Goal: Task Accomplishment & Management: Manage account settings

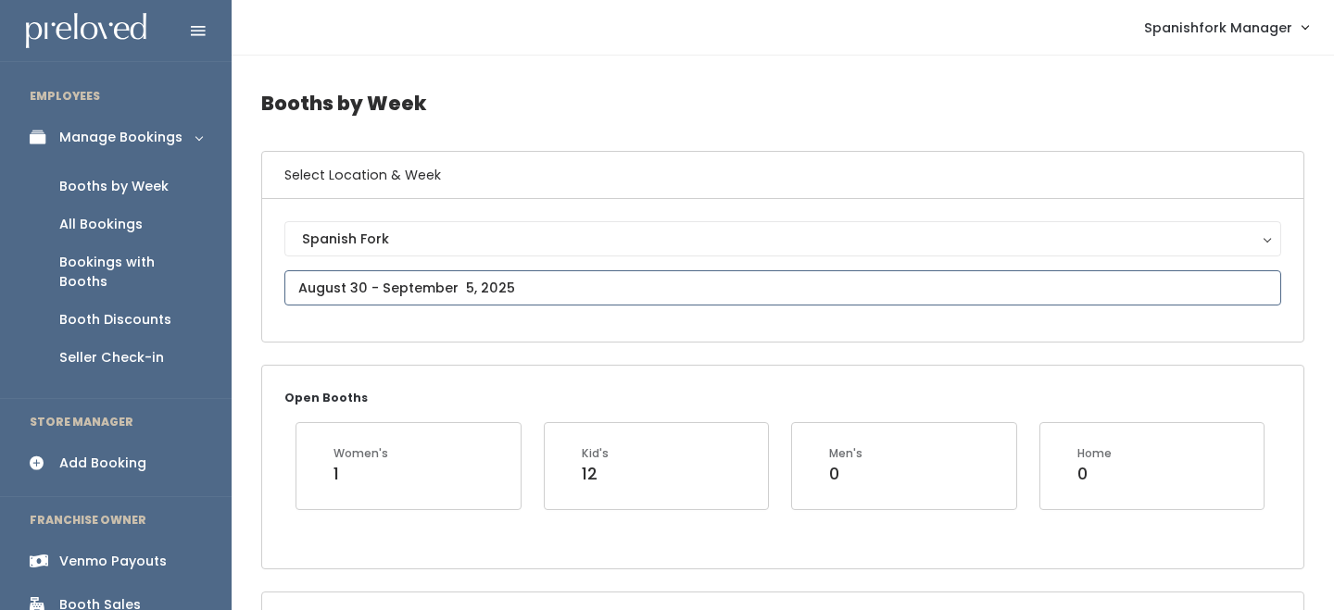
click at [405, 278] on input "text" at bounding box center [782, 287] width 996 height 35
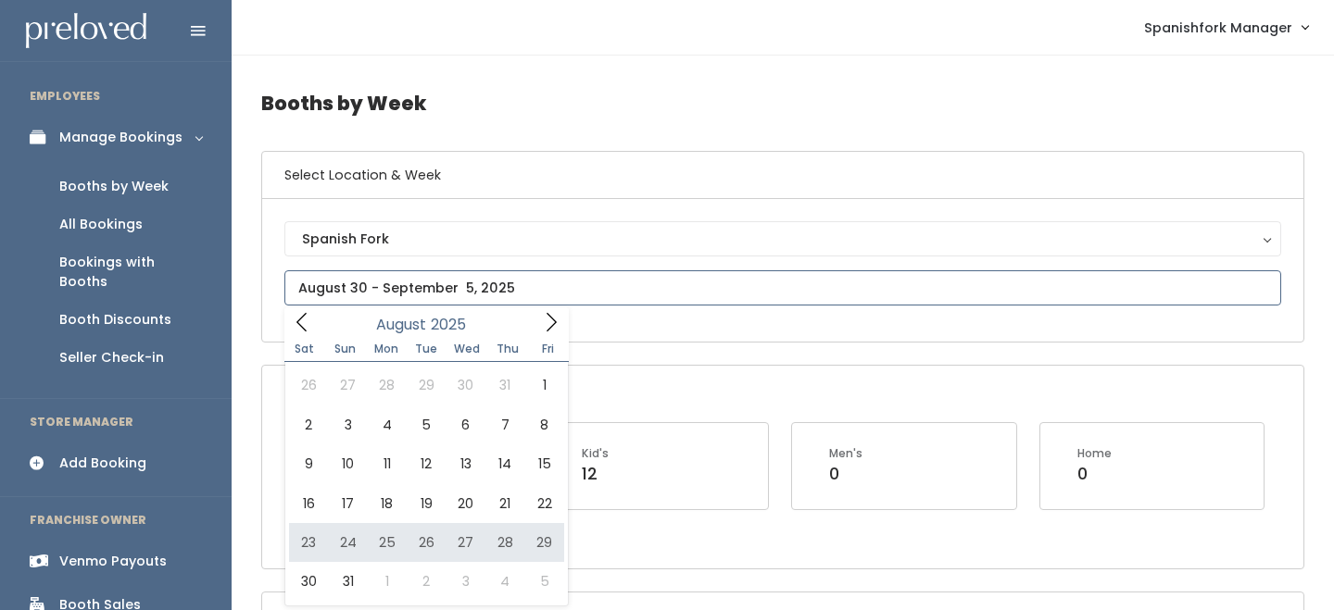
type input "August 23 to August 29"
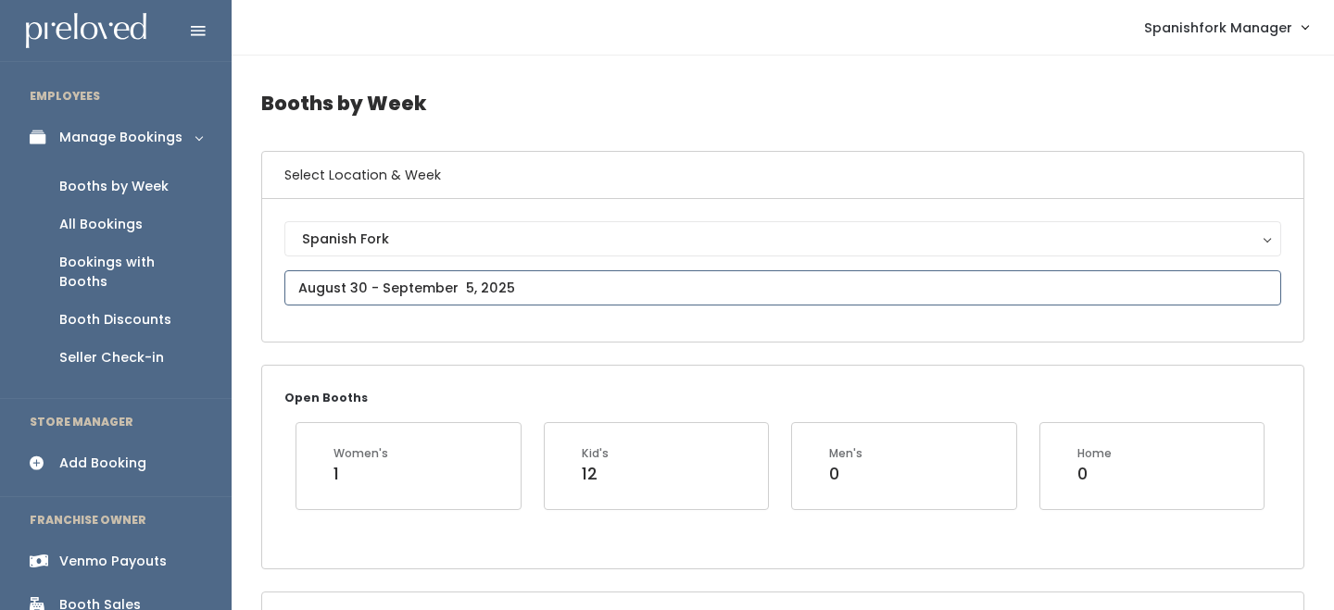
click at [470, 274] on input "text" at bounding box center [782, 287] width 996 height 35
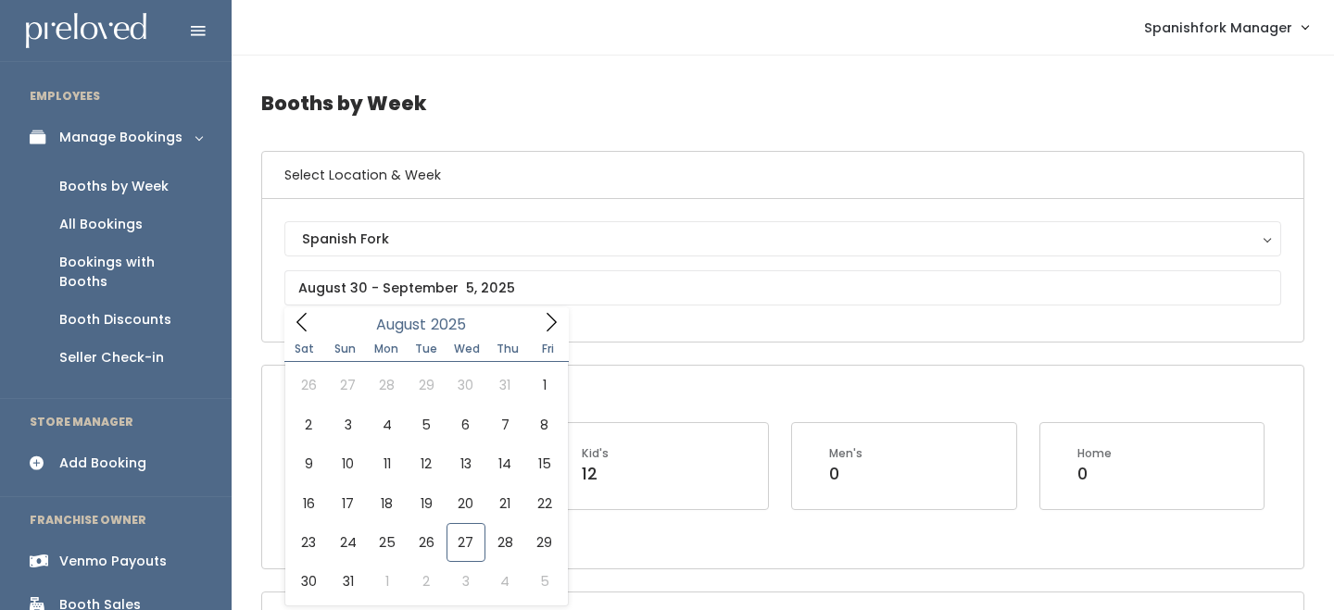
click at [151, 310] on div "Booth Discounts" at bounding box center [115, 319] width 112 height 19
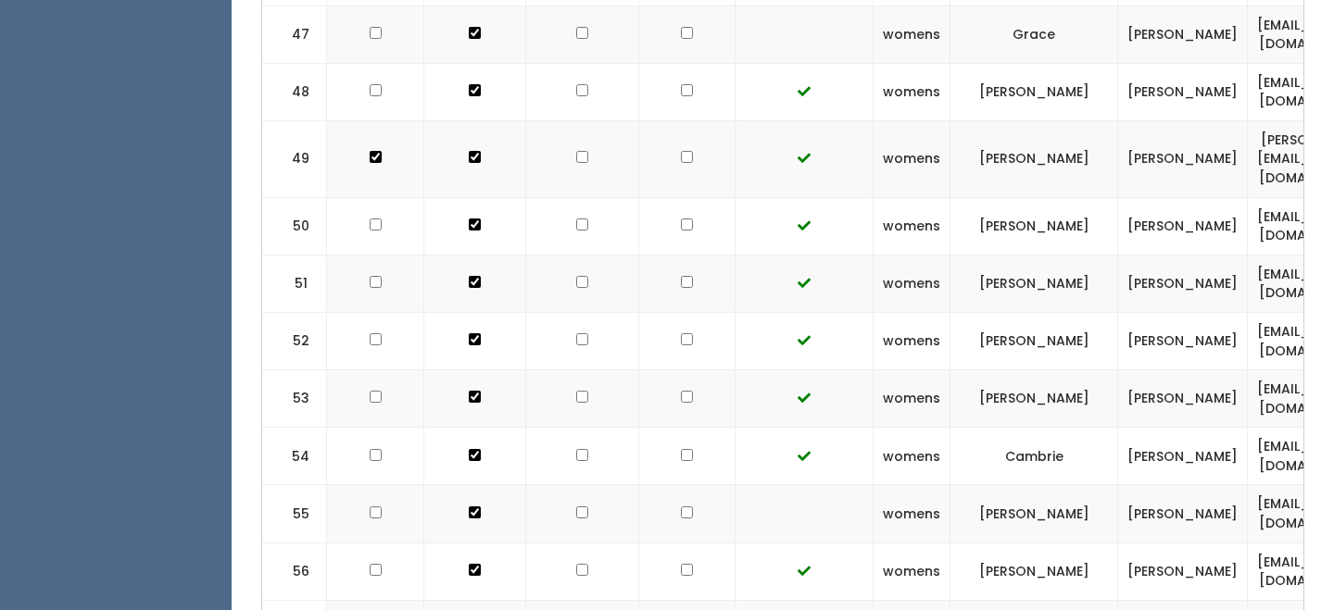
scroll to position [3456, 0]
checkbox input "true"
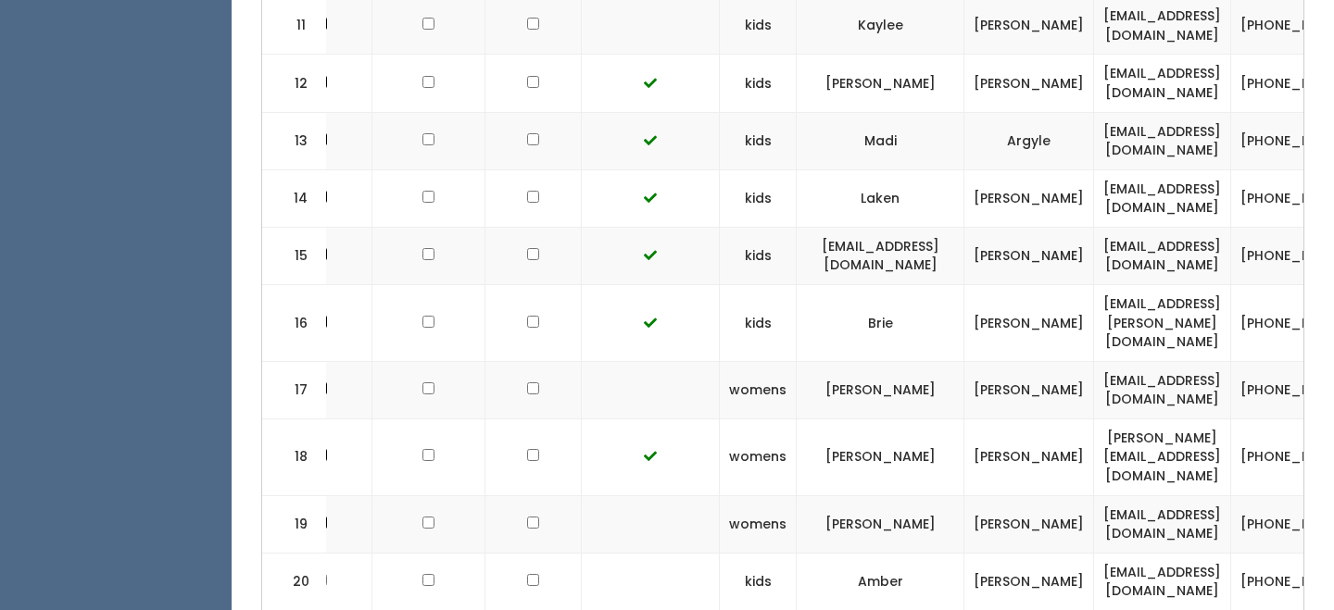
scroll to position [0, 300]
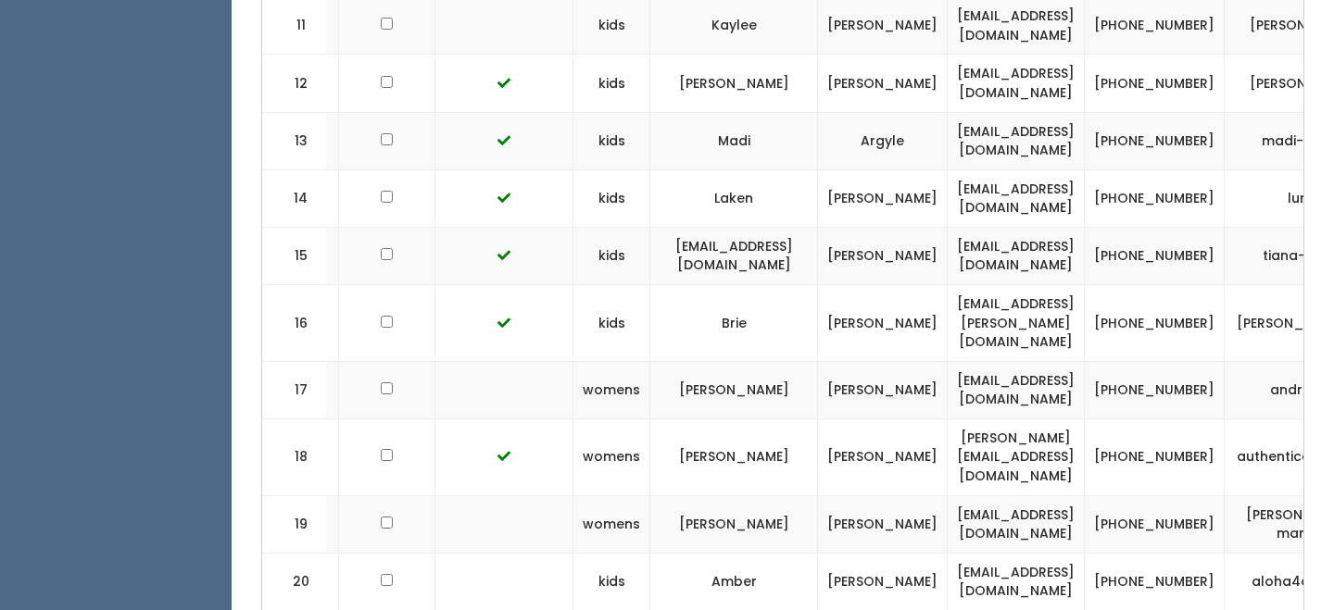
click at [1006, 495] on td "kchristie93@yahoo.com" at bounding box center [1015, 523] width 137 height 57
copy tr "kchristie93@yahoo.com"
click at [967, 553] on td "lyricandlondyn@icloud.com" at bounding box center [1015, 581] width 137 height 57
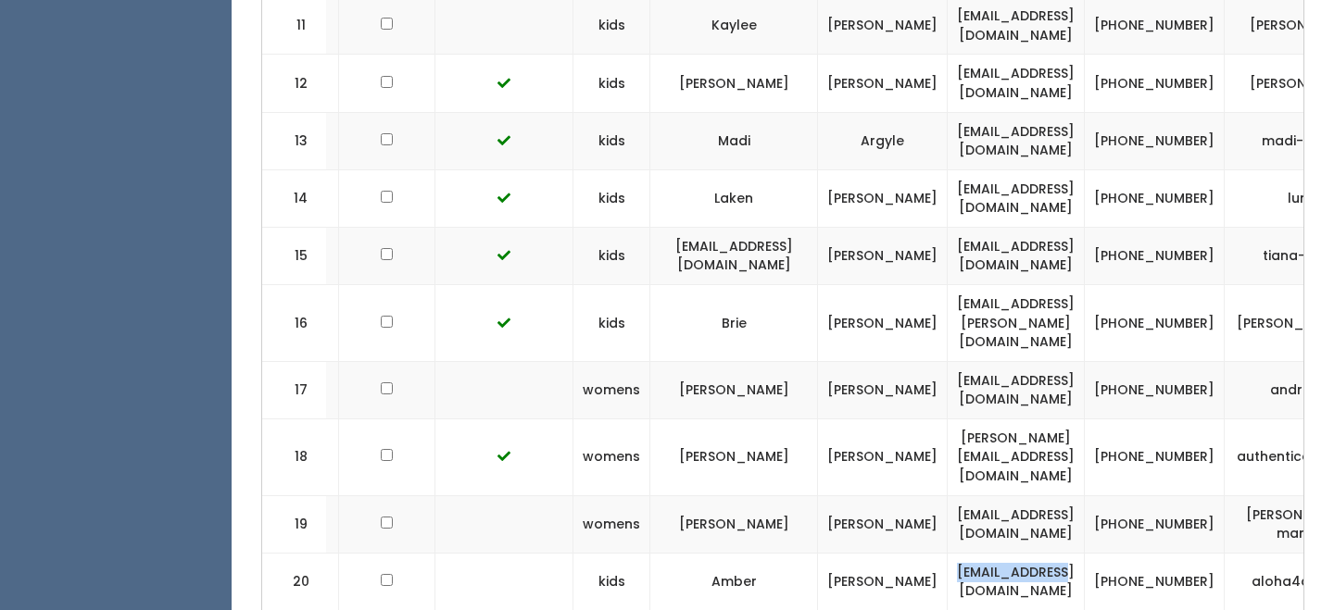
click at [967, 553] on td "lyricandlondyn@icloud.com" at bounding box center [1015, 581] width 137 height 57
copy tr "lyricandlondyn@icloud.com"
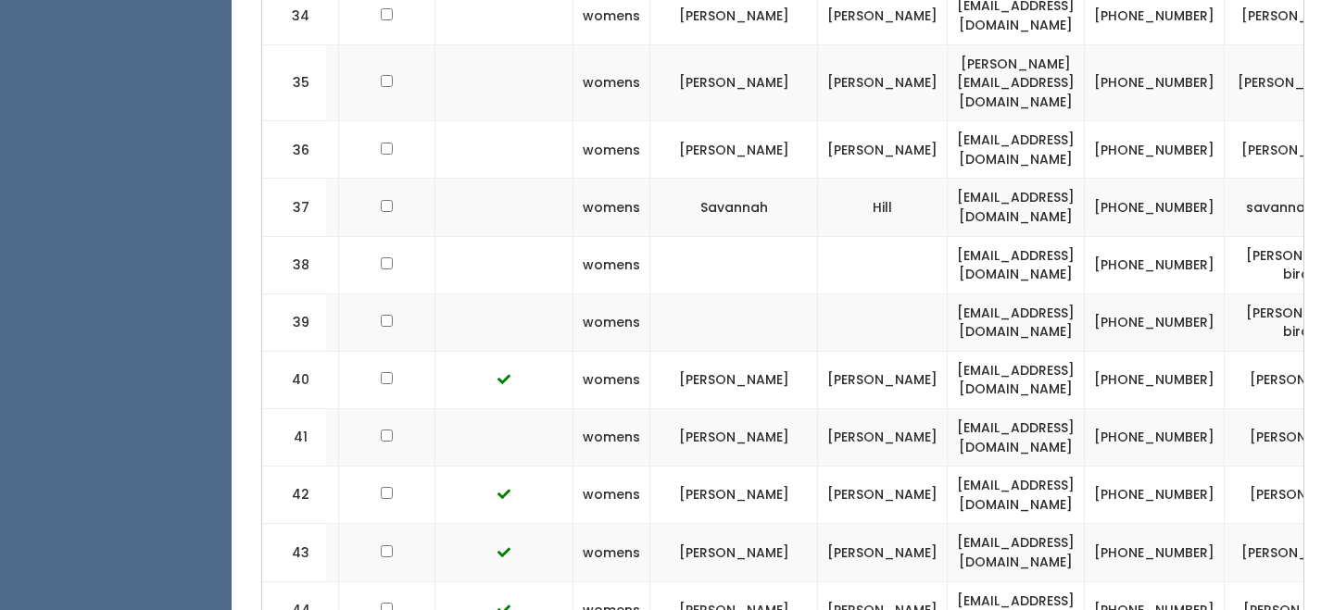
scroll to position [2734, 0]
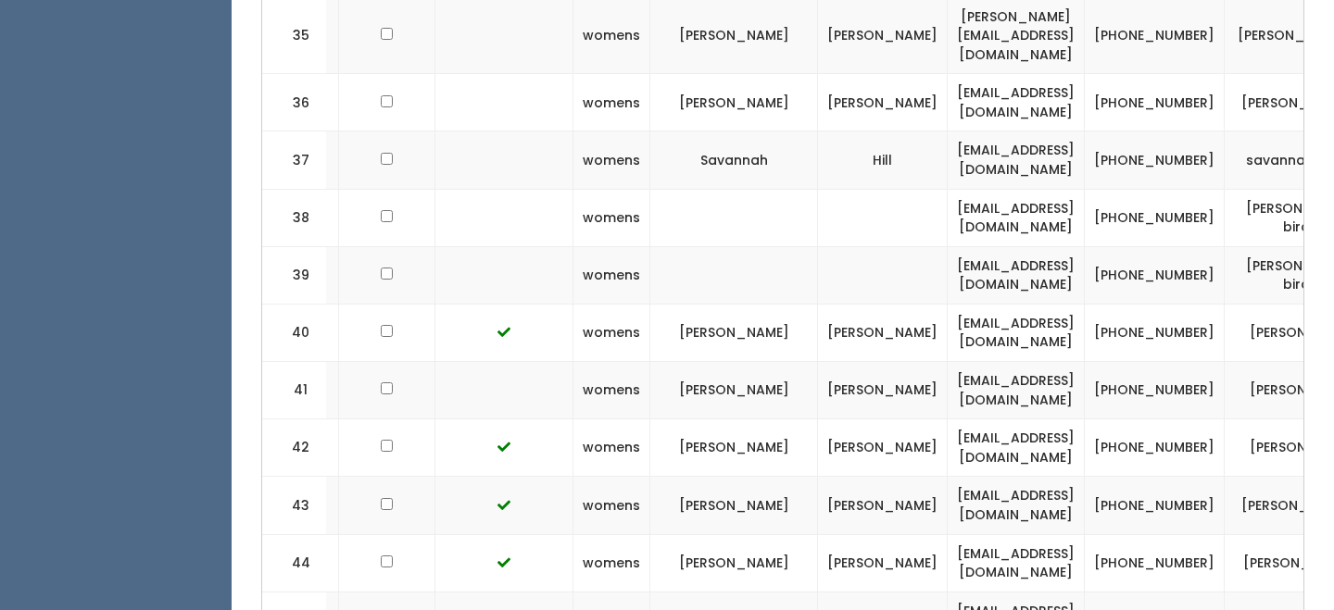
click at [997, 362] on td "csloveridge1@gmail.com" at bounding box center [1015, 390] width 137 height 57
copy tr "csloveridge1@gmail.com"
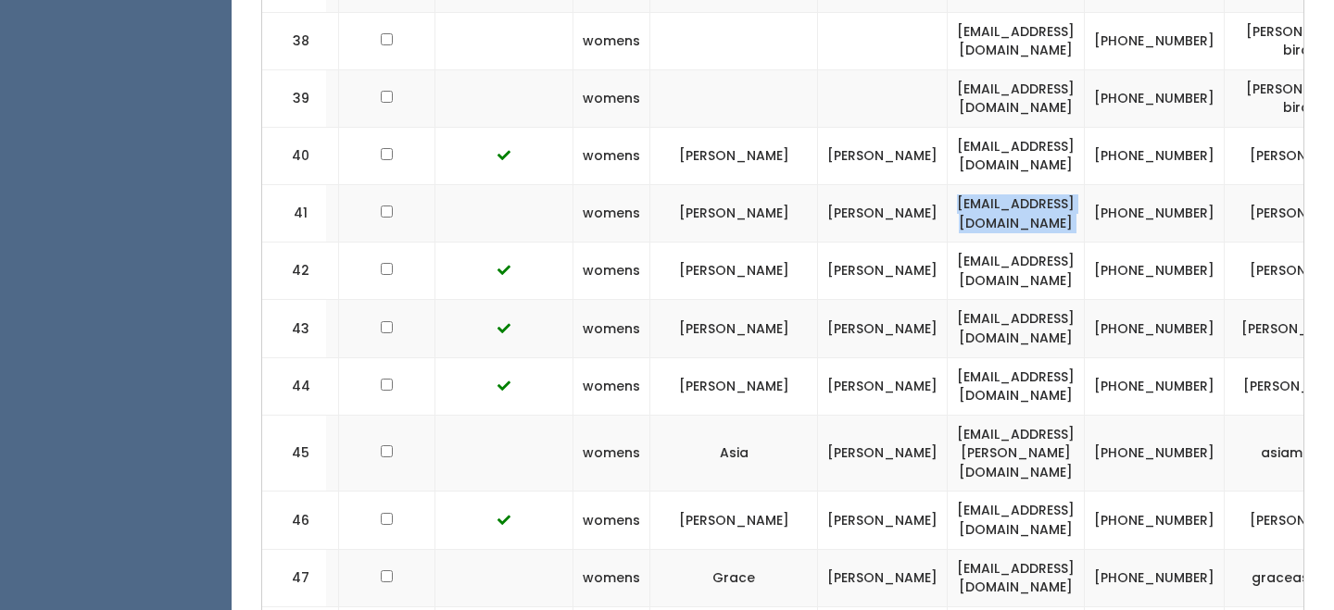
scroll to position [2921, 0]
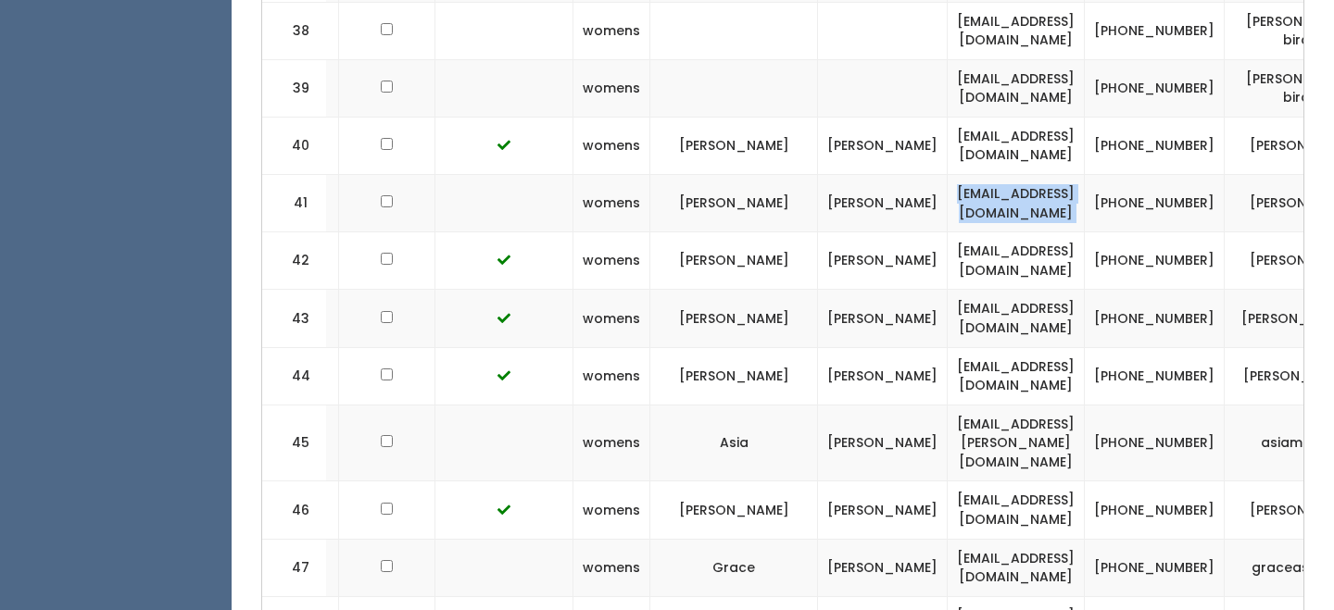
click at [991, 405] on td "asia.may.nguyen@gmail.com" at bounding box center [1015, 443] width 137 height 77
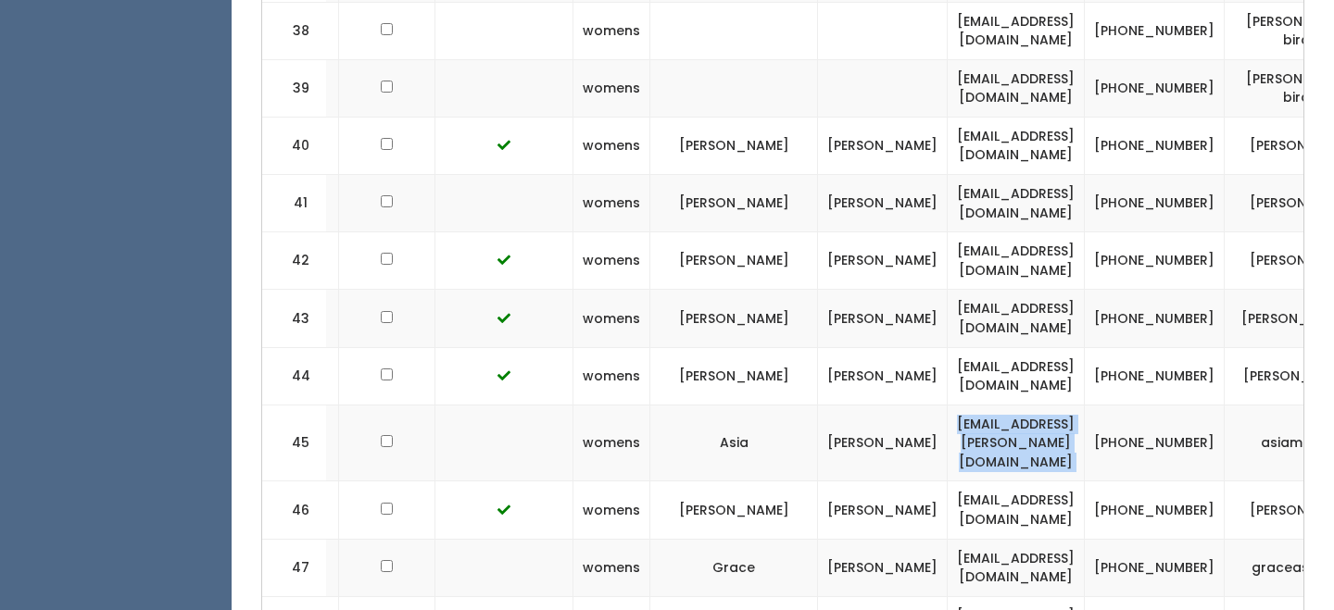
copy tr "asia.may.nguyen@gmail.com"
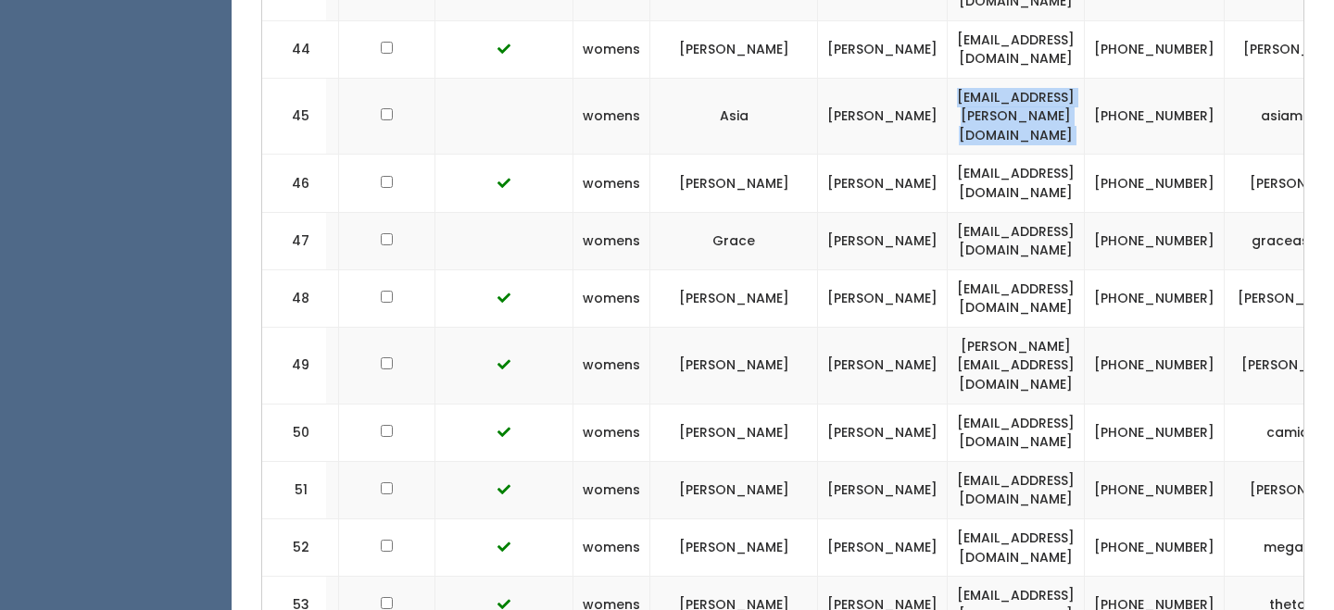
scroll to position [3251, 0]
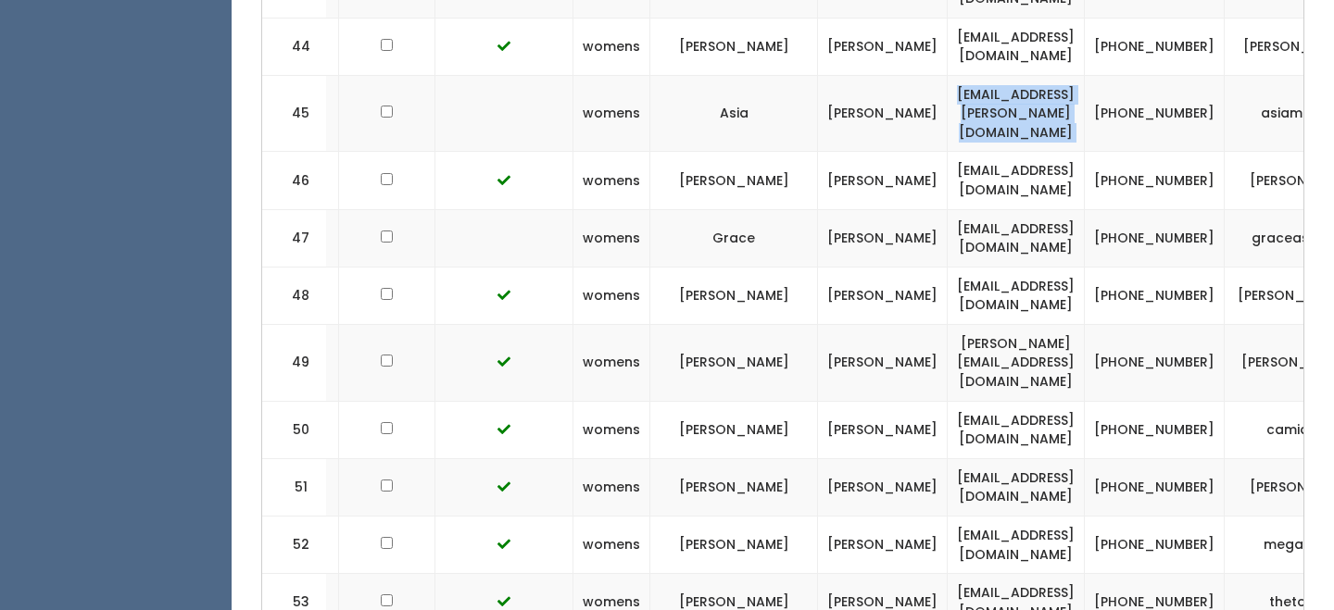
copy tr "brookemdraper81@gmail.com"
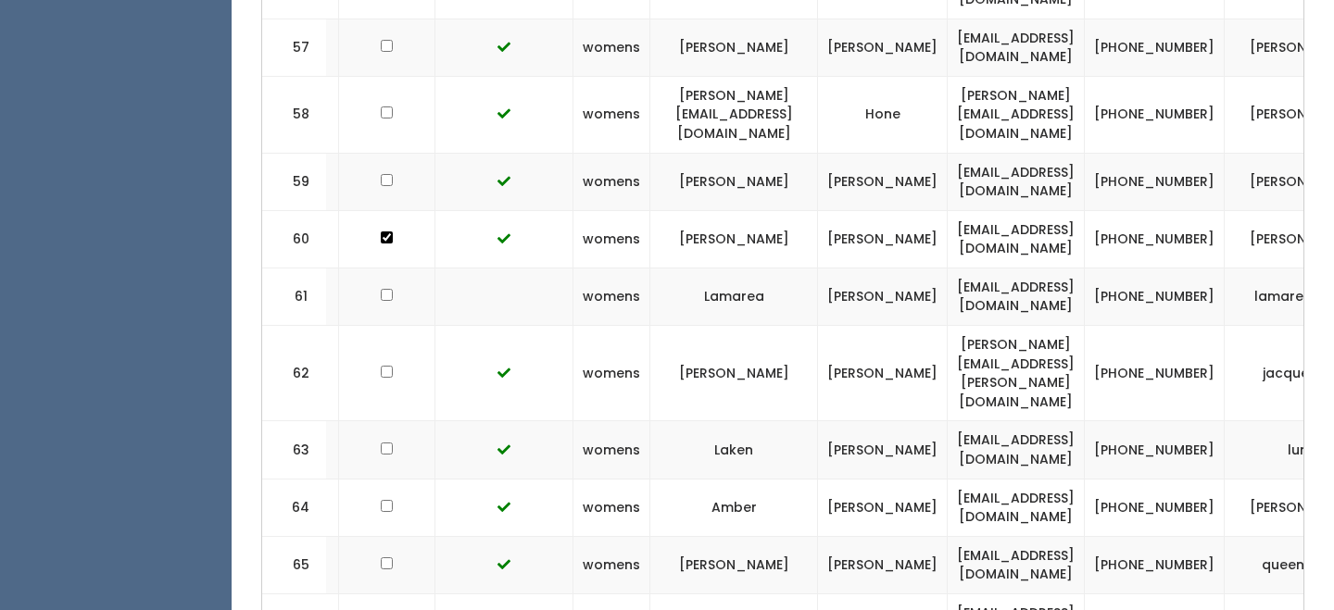
scroll to position [4052, 0]
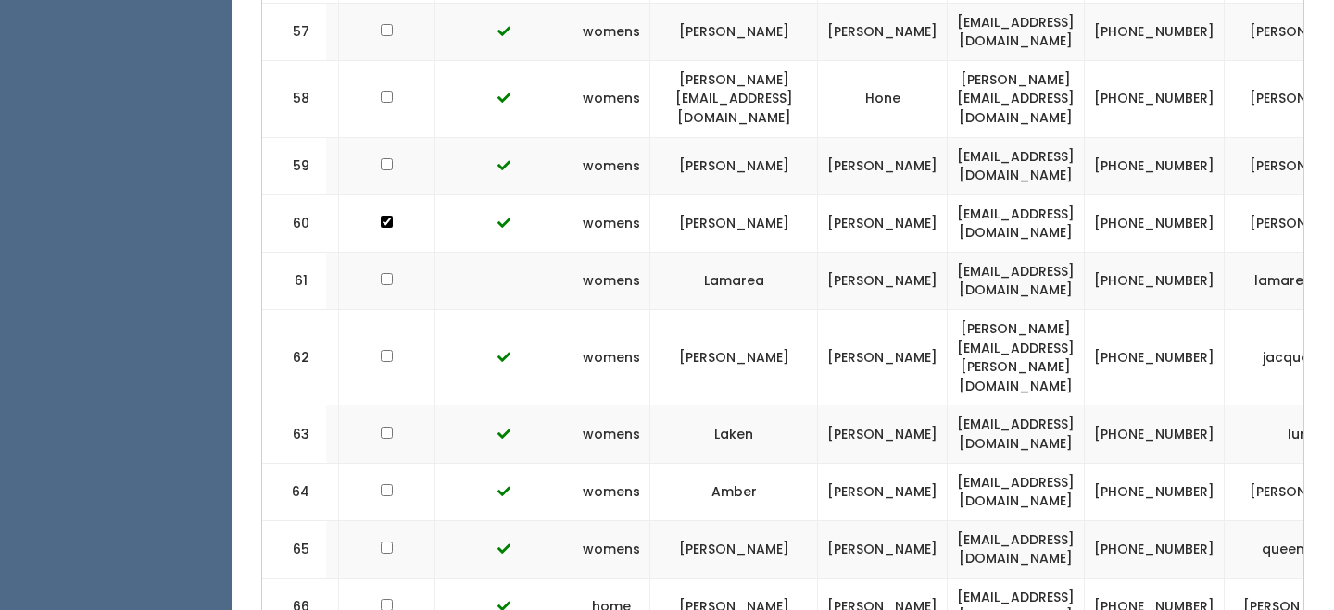
copy tr "katrinab9242@yahoo.com"
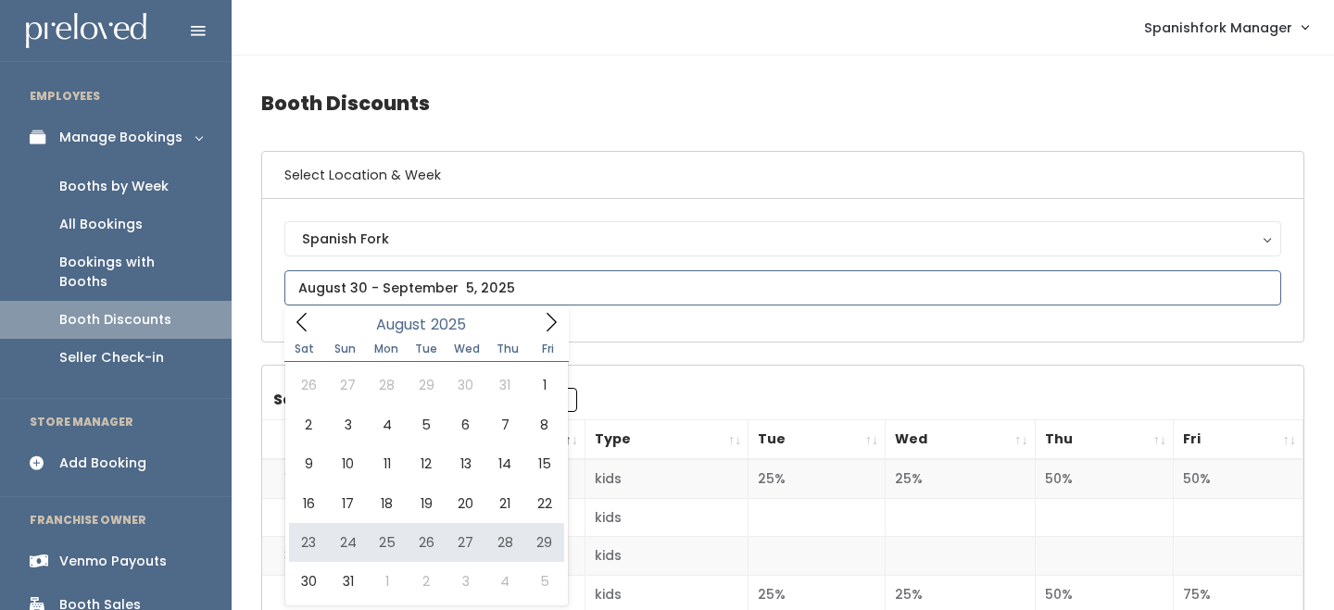
type input "August 23 to August 29"
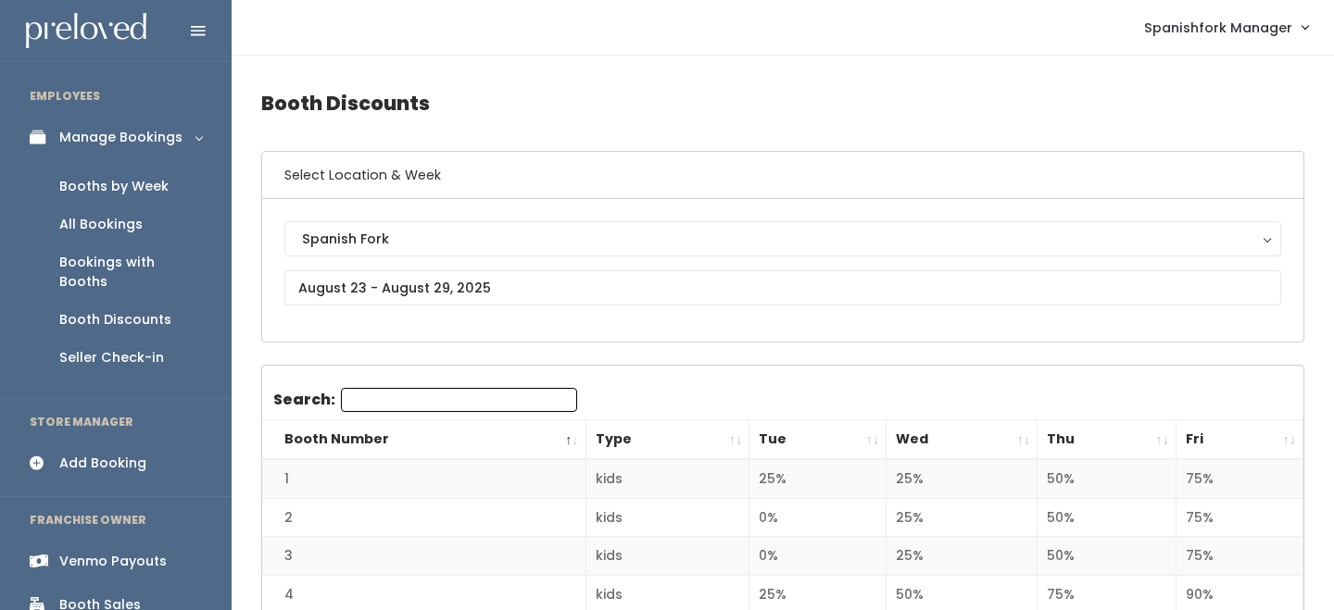
click at [1166, 436] on th "Thu" at bounding box center [1106, 440] width 139 height 40
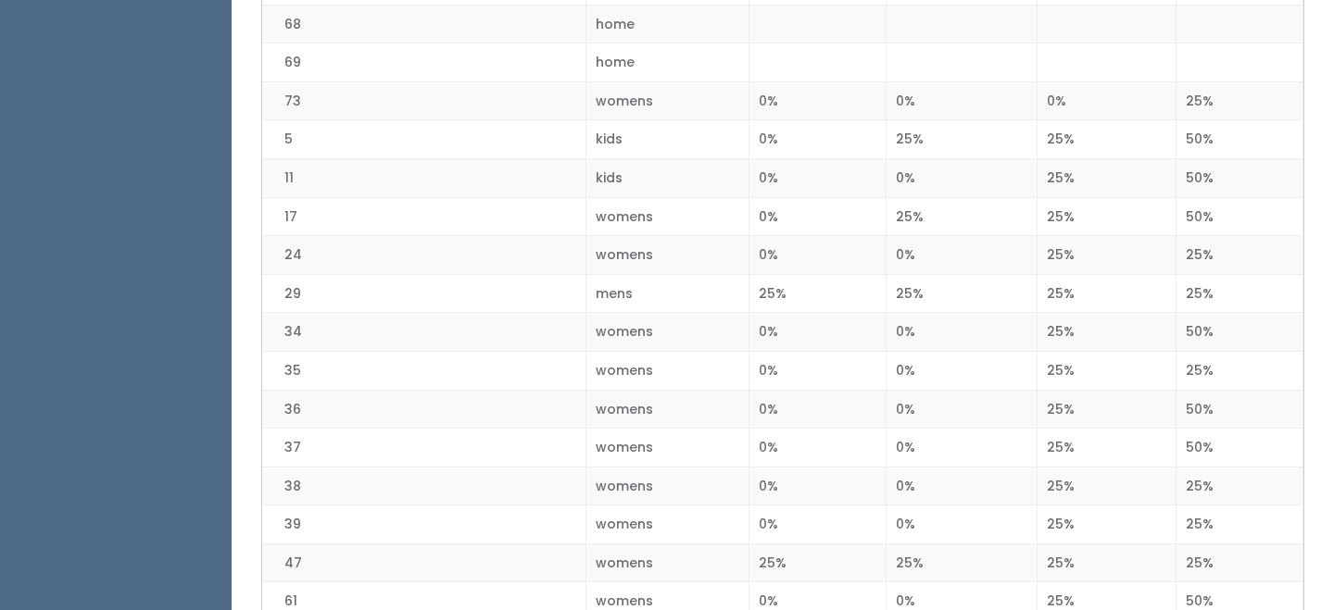
scroll to position [672, 0]
